Goal: Information Seeking & Learning: Learn about a topic

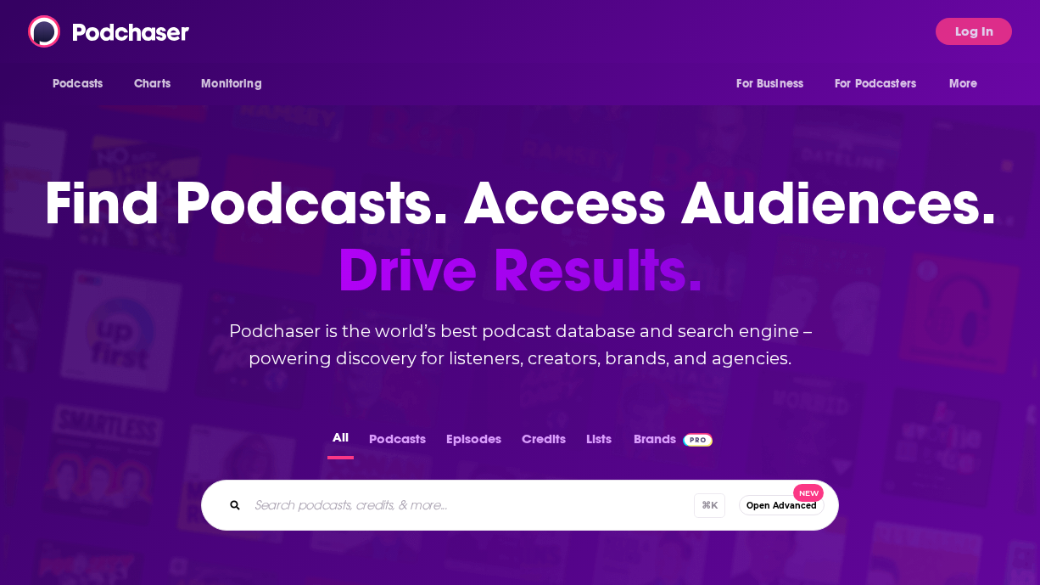
click at [621, 36] on div "Podcasts Charts Monitoring For Business For Podcasters More Log In" at bounding box center [520, 31] width 1040 height 63
click at [978, 31] on button "Log In" at bounding box center [974, 31] width 76 height 27
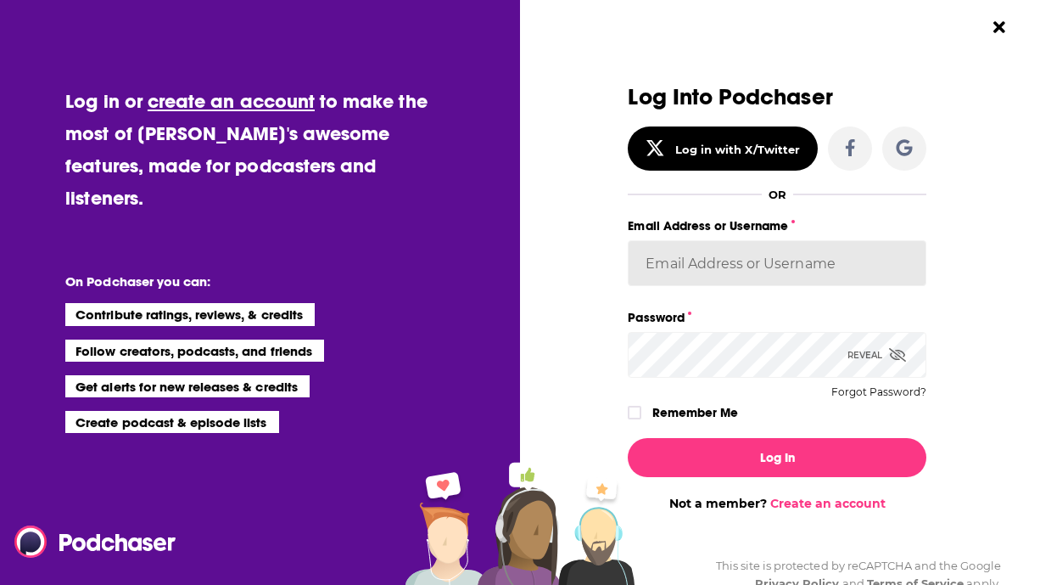
click at [701, 266] on input "Email Address or Username" at bounding box center [777, 263] width 299 height 46
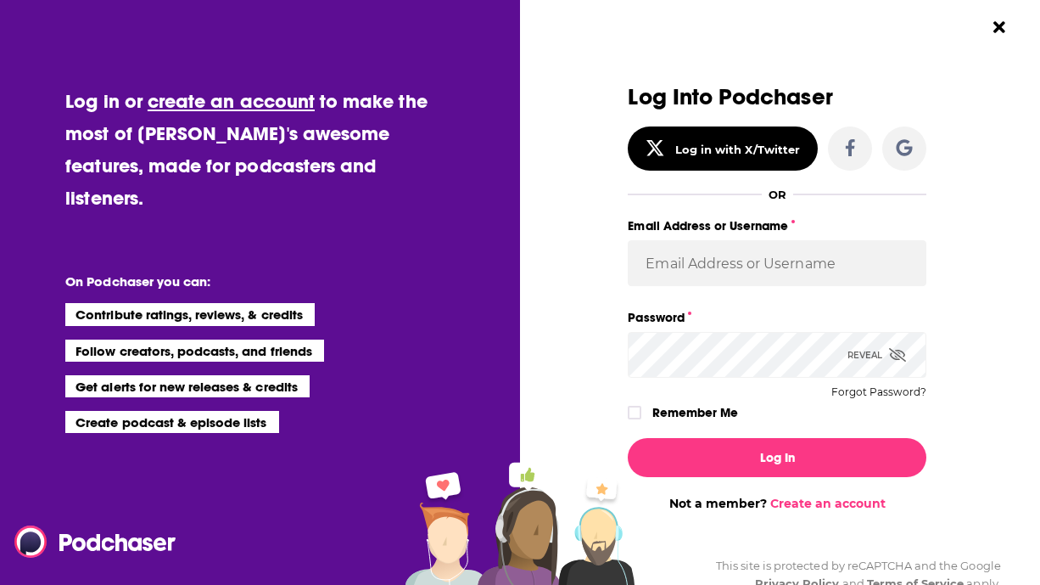
click at [1001, 267] on div "Log Into Podchaser Log in with X/Twitter OR Email Address or Username Password …" at bounding box center [785, 292] width 510 height 585
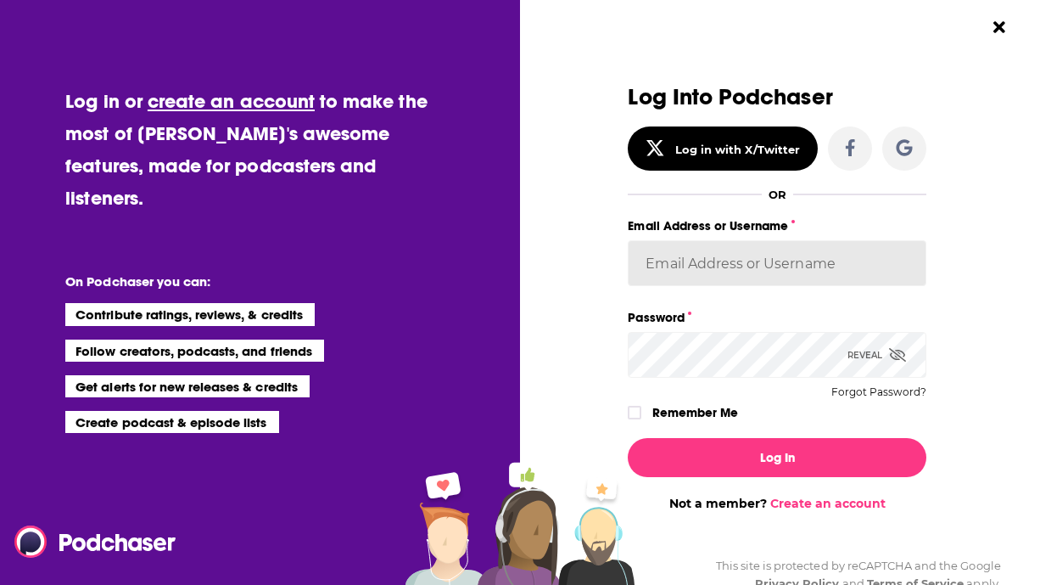
click at [915, 264] on input "Email Address or Username" at bounding box center [777, 263] width 299 height 46
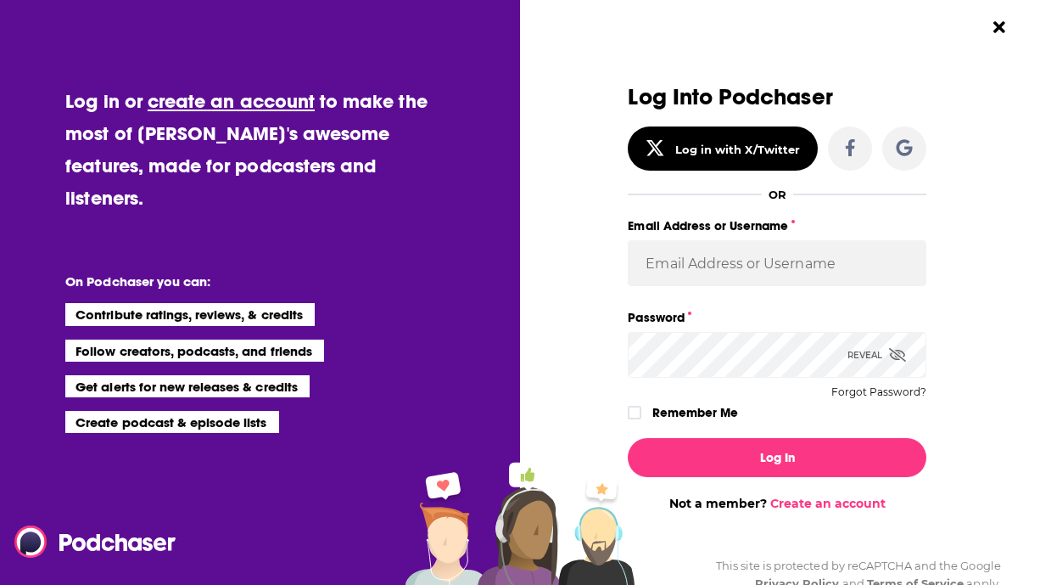
type input "LeoPR"
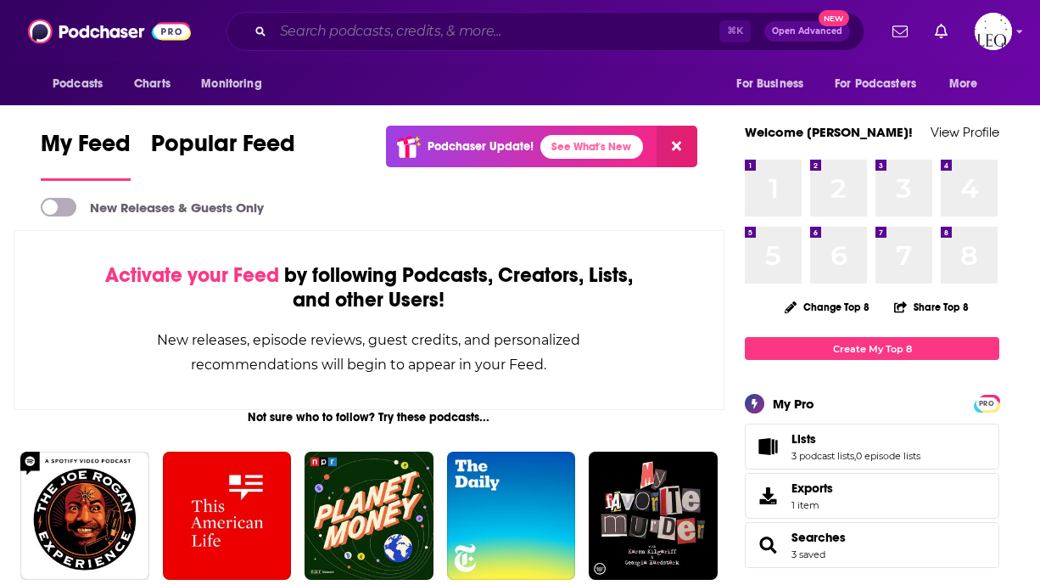
click at [334, 32] on input "Search podcasts, credits, & more..." at bounding box center [496, 31] width 446 height 27
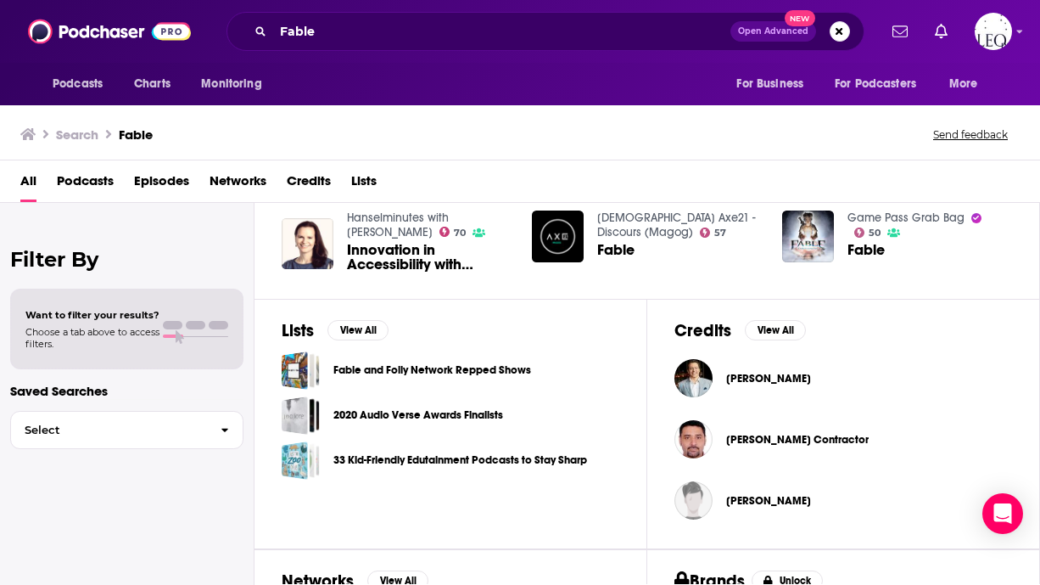
scroll to position [451, 0]
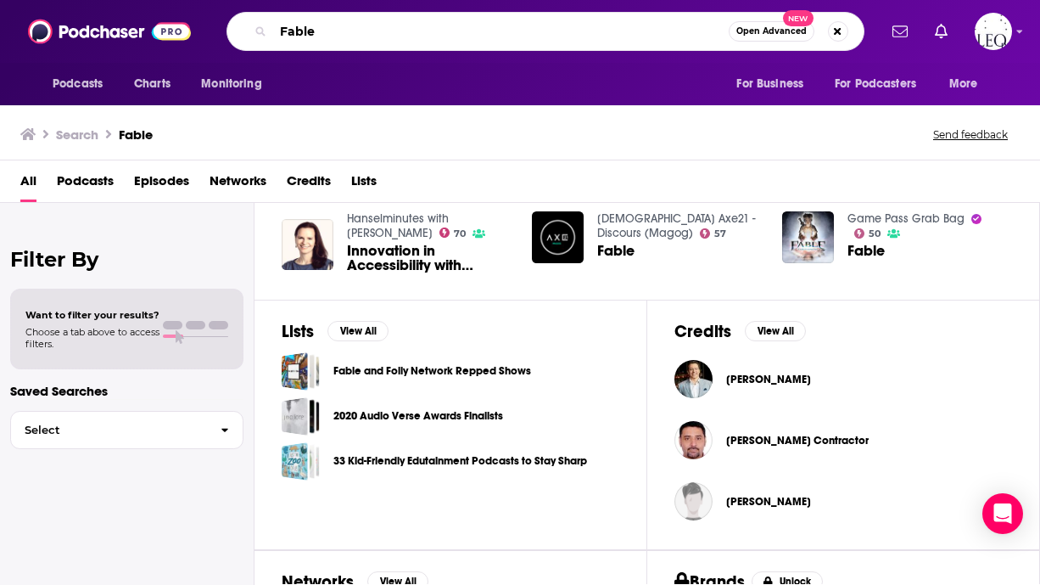
click at [395, 27] on input "Fable" at bounding box center [501, 31] width 456 height 27
click at [395, 29] on input "Fable" at bounding box center [501, 31] width 456 height 27
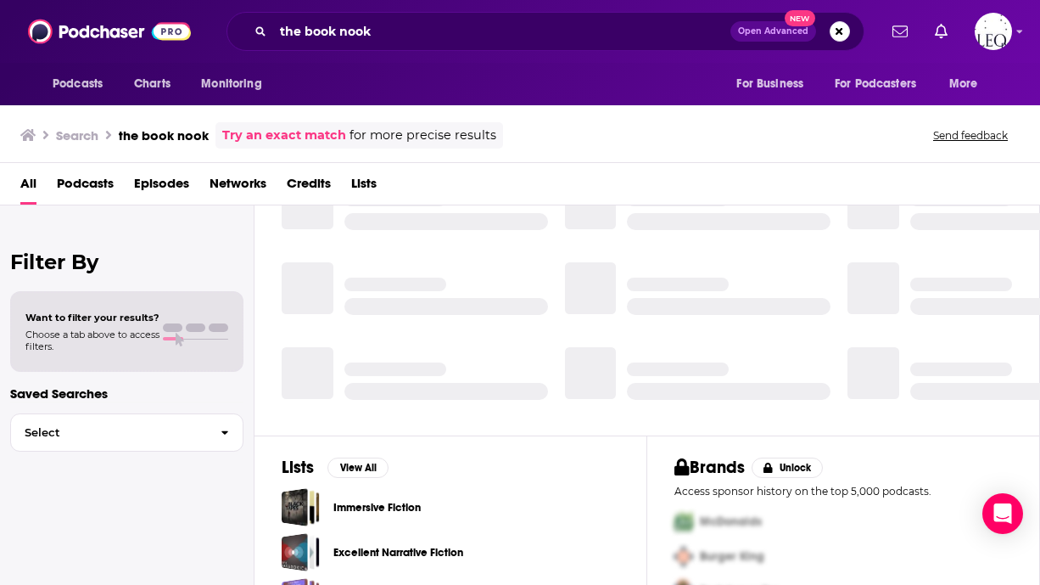
scroll to position [367, 0]
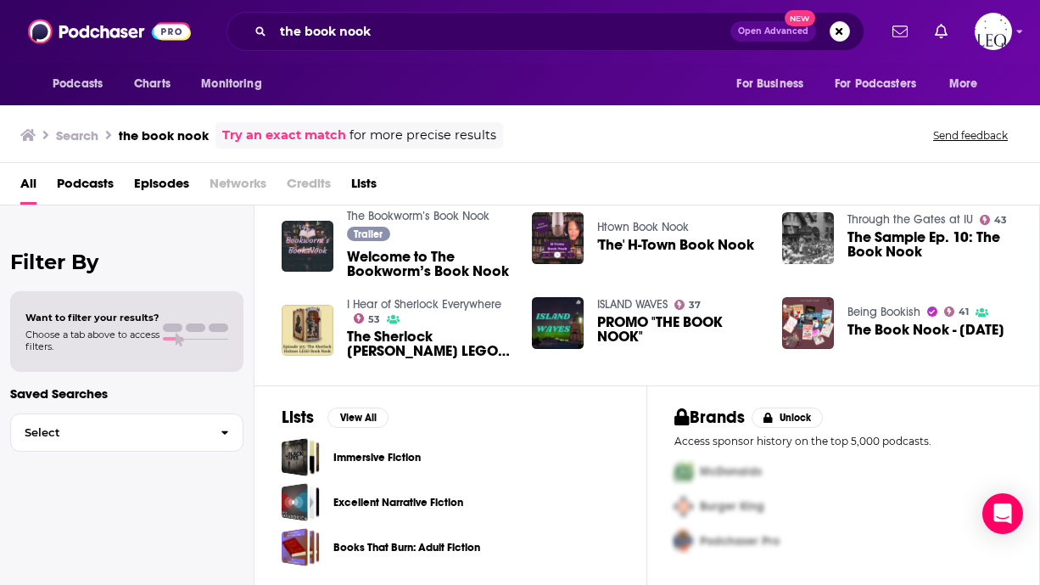
click at [104, 179] on span "Podcasts" at bounding box center [85, 187] width 57 height 35
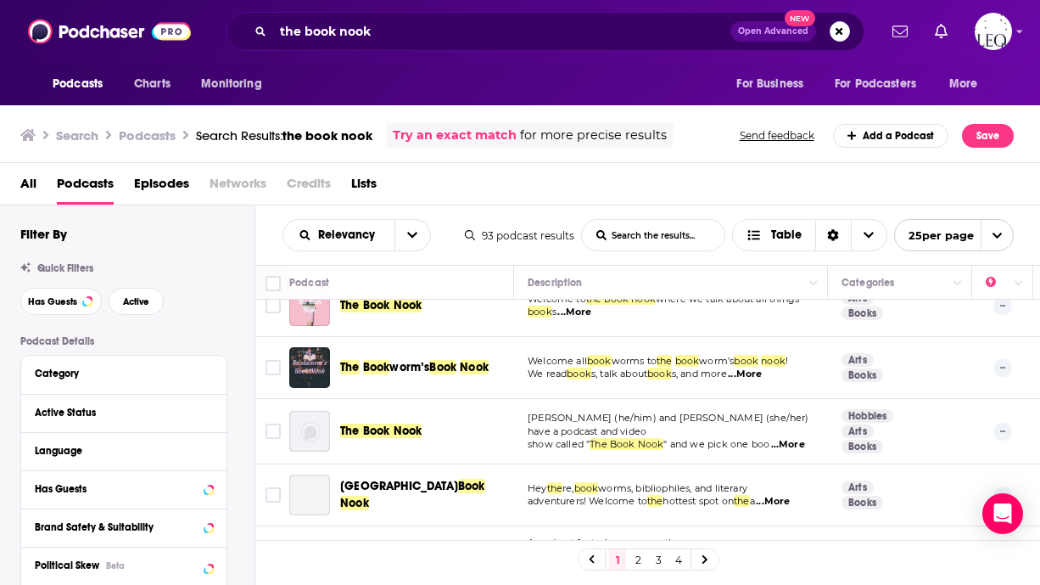
scroll to position [214, 0]
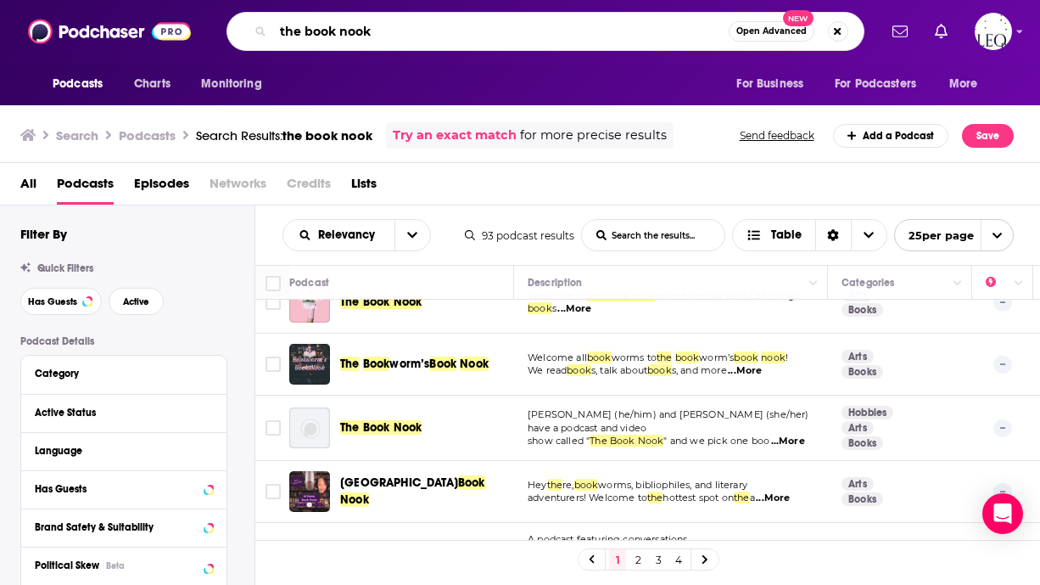
click at [292, 32] on input "the book nook" at bounding box center [501, 31] width 456 height 27
type input "book nook"
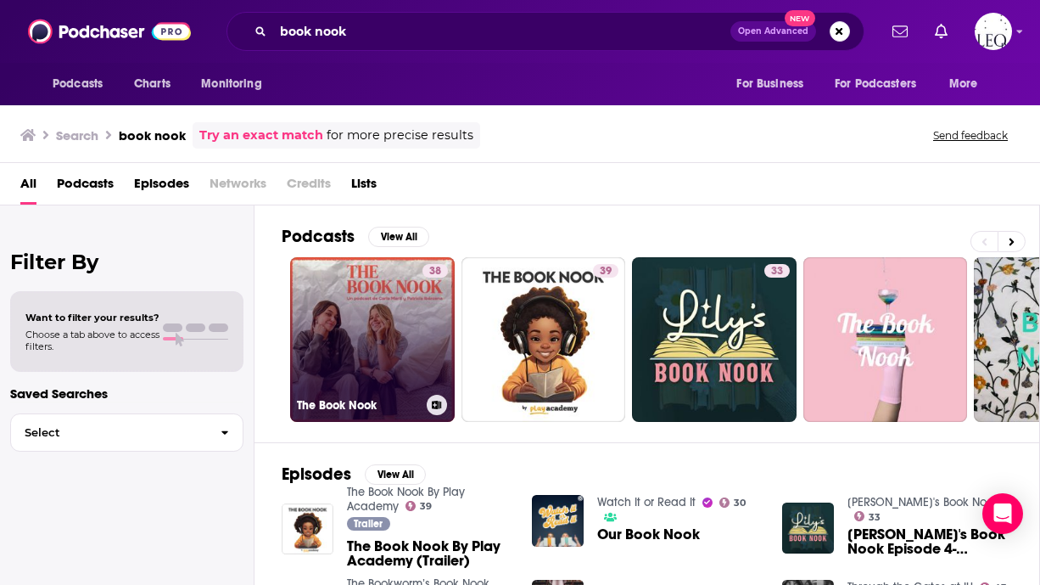
click at [380, 314] on link "38 The Book Nook" at bounding box center [372, 339] width 165 height 165
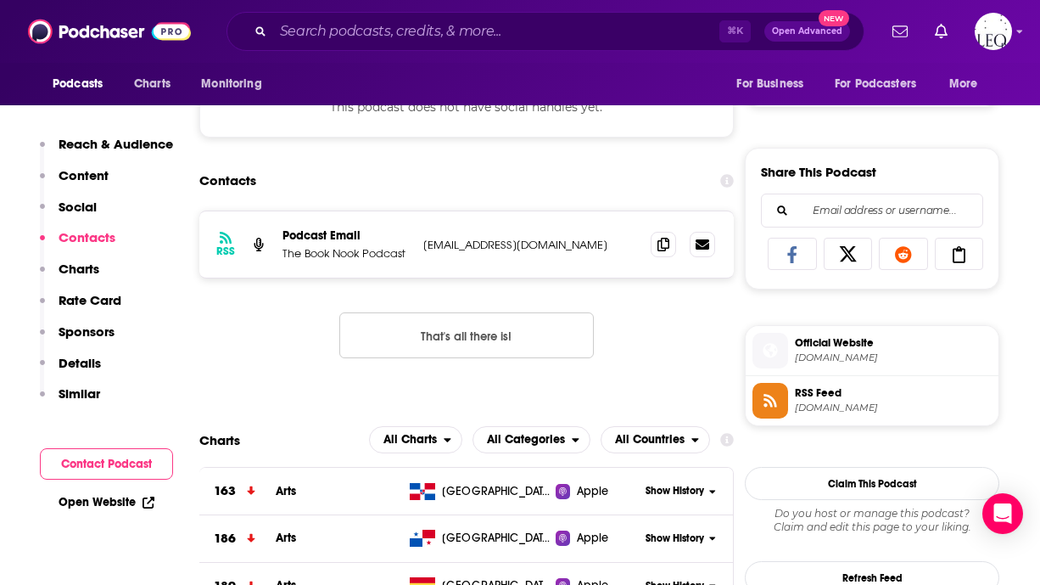
scroll to position [981, 0]
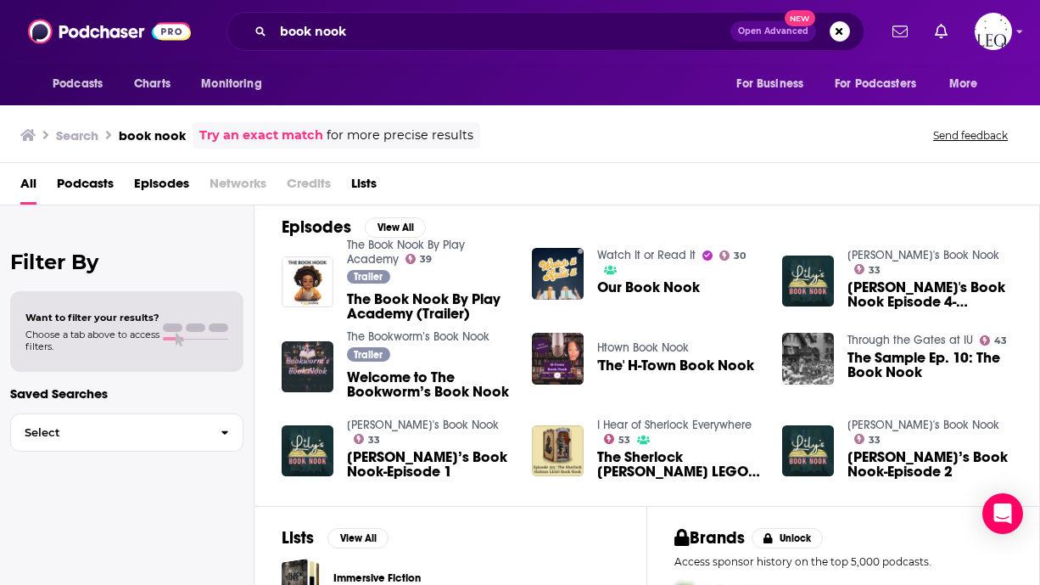
scroll to position [367, 0]
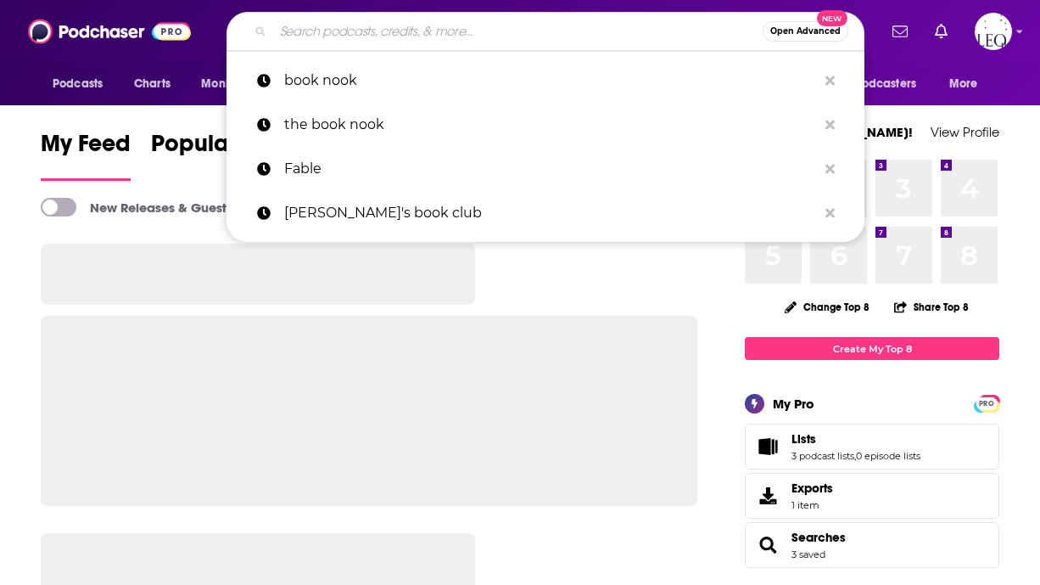
click at [320, 38] on input "Search podcasts, credits, & more..." at bounding box center [518, 31] width 490 height 27
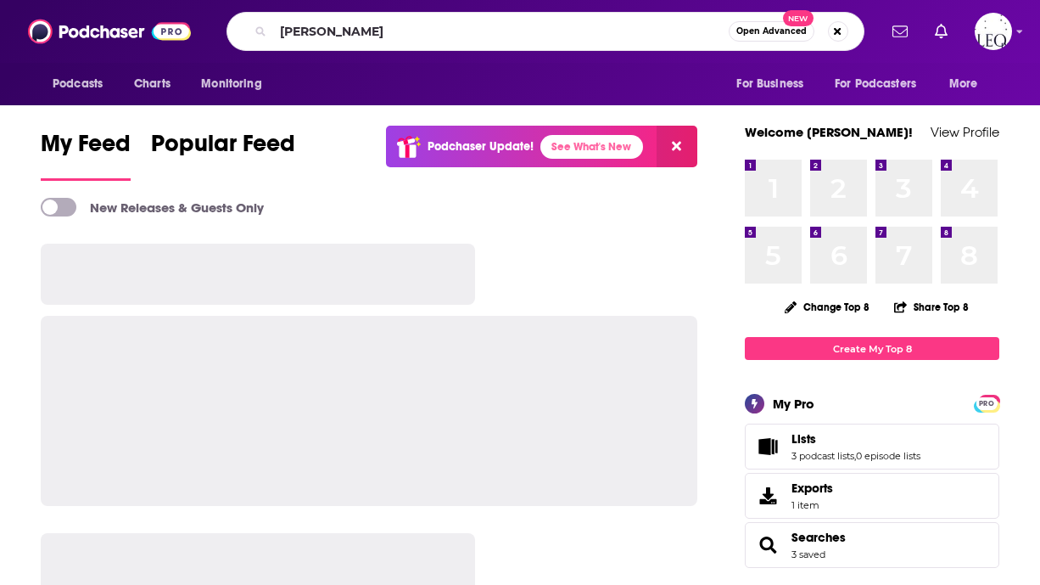
type input "[PERSON_NAME]"
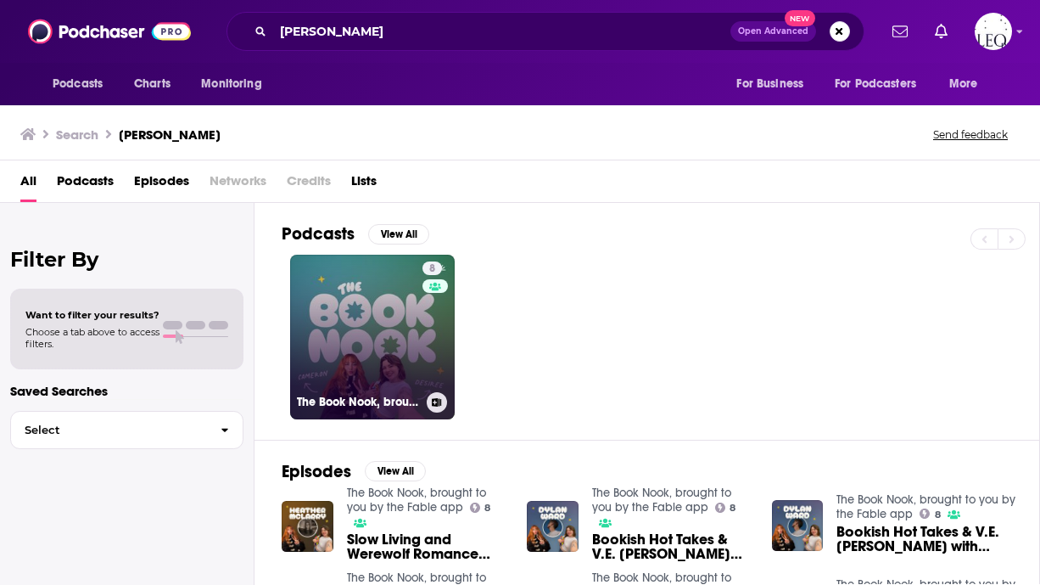
click at [354, 302] on link "8 The Book Nook, brought to you by the Fable app" at bounding box center [372, 337] width 165 height 165
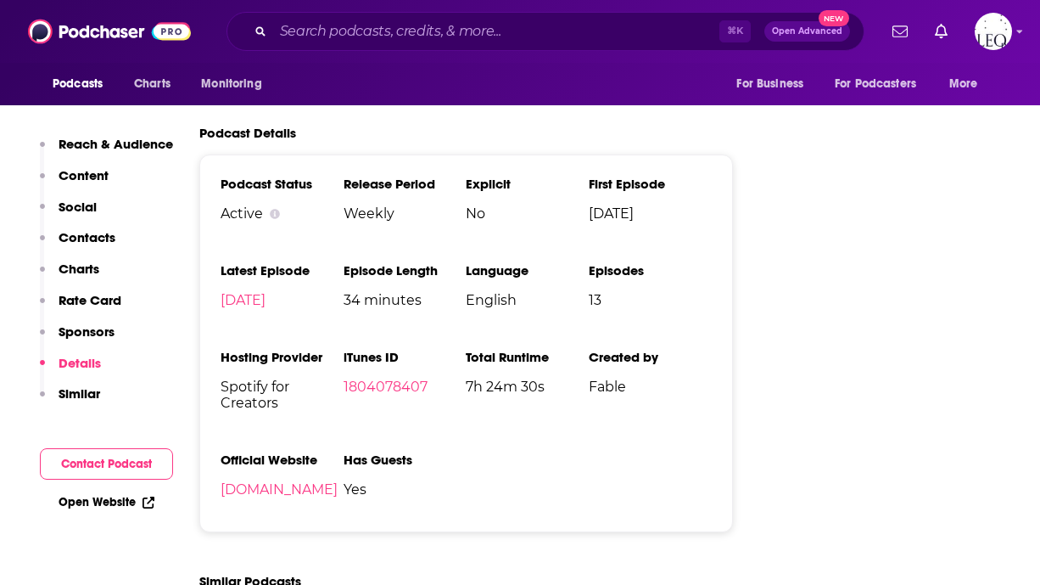
scroll to position [1898, 0]
